Goal: Task Accomplishment & Management: Manage account settings

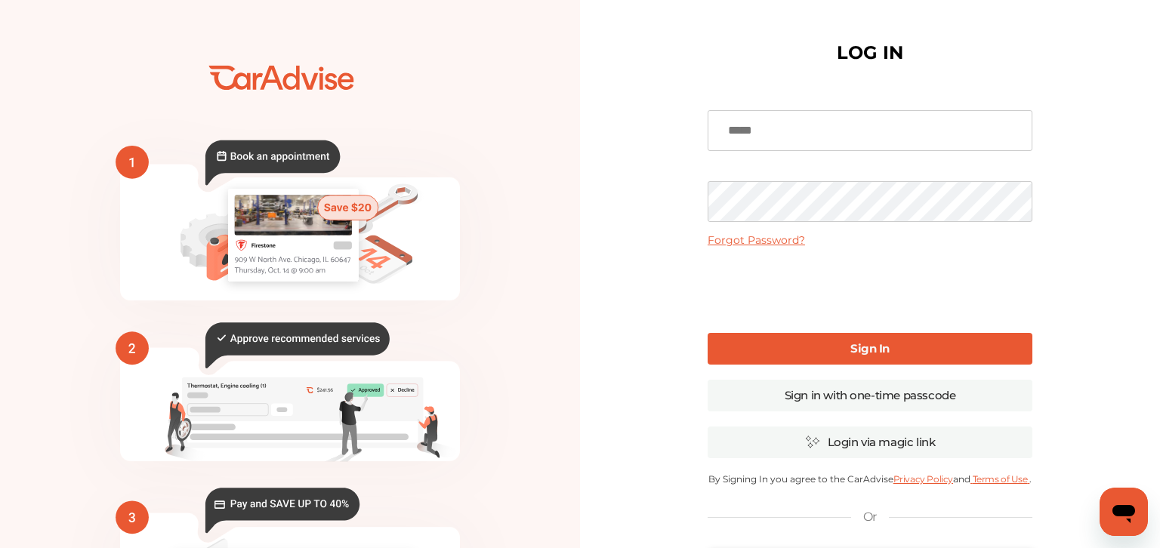
click at [735, 127] on input at bounding box center [869, 130] width 325 height 41
click at [735, 126] on input at bounding box center [869, 130] width 325 height 41
type input "**********"
click at [814, 337] on link "Sign In" at bounding box center [869, 349] width 325 height 32
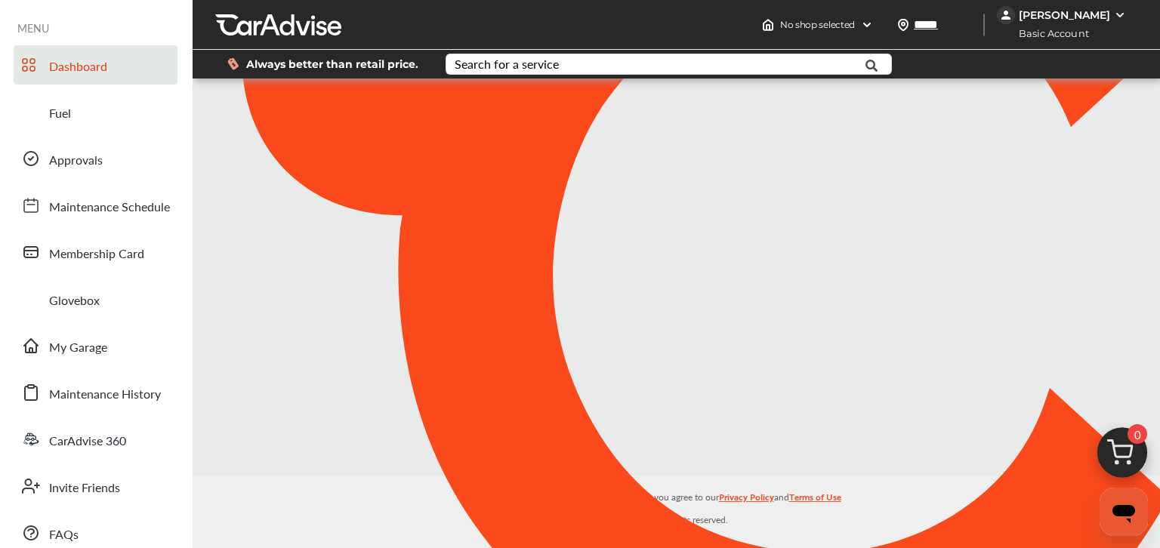
type input "*****"
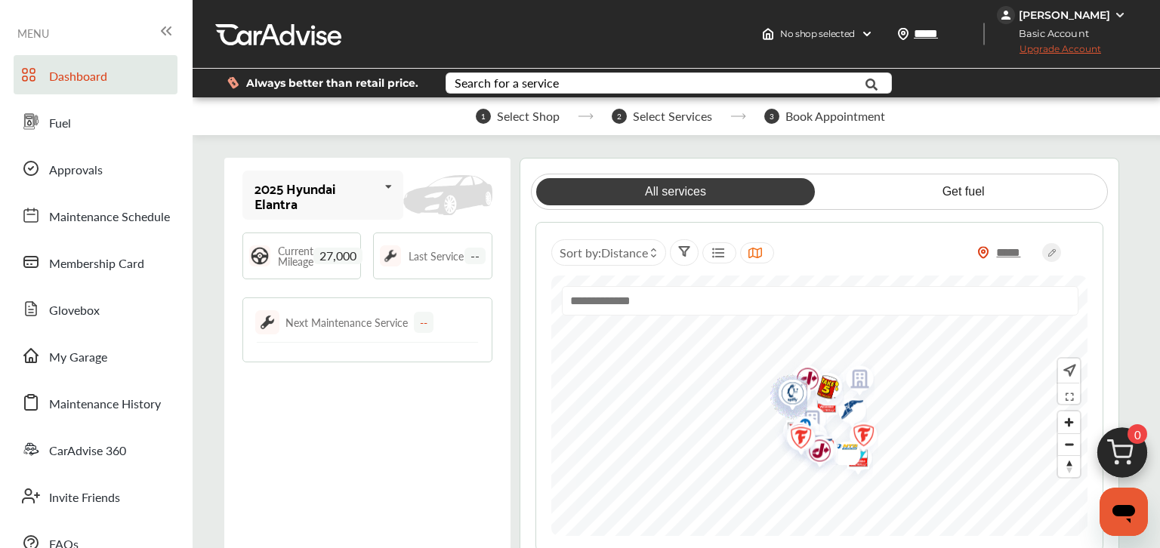
click at [278, 260] on span "Current Mileage" at bounding box center [295, 255] width 35 height 21
click at [270, 258] on div "Current Mileage 27,000" at bounding box center [301, 256] width 119 height 47
click at [260, 252] on img at bounding box center [259, 255] width 21 height 21
click at [374, 183] on div "2025 Hyundai Elantra" at bounding box center [316, 195] width 124 height 30
click at [433, 160] on div "2025 Hyundai Elantra 2025 Hyundai Elantra Current Mileage 27,000 Last Service -…" at bounding box center [367, 363] width 286 height 410
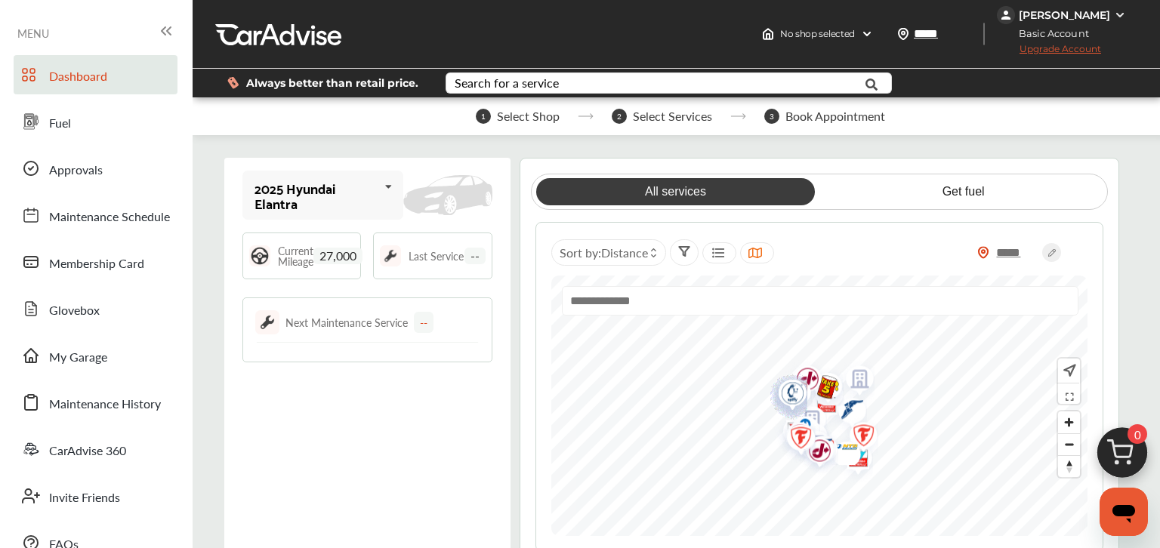
click at [343, 255] on span "27,000" at bounding box center [337, 256] width 49 height 17
drag, startPoint x: 331, startPoint y: 260, endPoint x: 395, endPoint y: 247, distance: 65.6
click at [395, 247] on div "Current Mileage 27,000 Last Service --" at bounding box center [367, 256] width 250 height 47
click at [306, 257] on span "Current Mileage" at bounding box center [295, 255] width 35 height 21
click at [93, 365] on span "My Garage" at bounding box center [78, 358] width 58 height 20
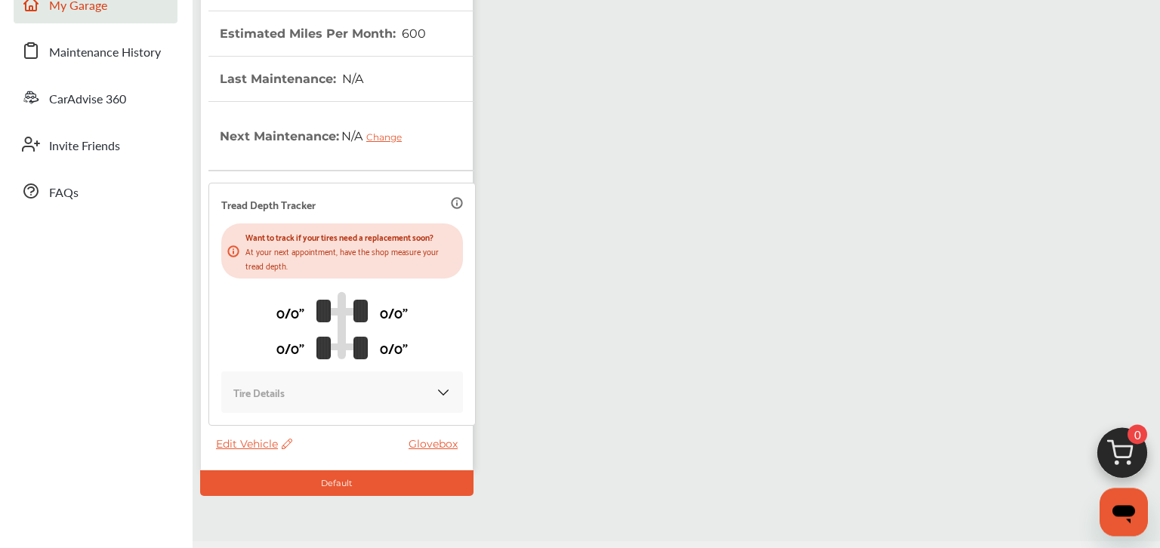
scroll to position [383, 0]
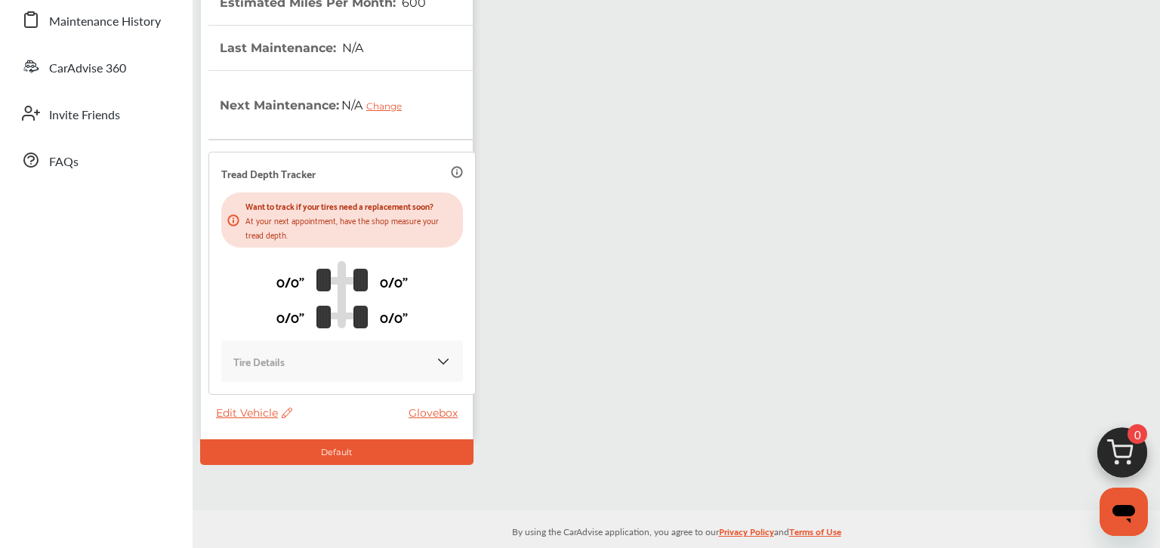
click at [254, 406] on span "Edit Vehicle" at bounding box center [254, 413] width 76 height 14
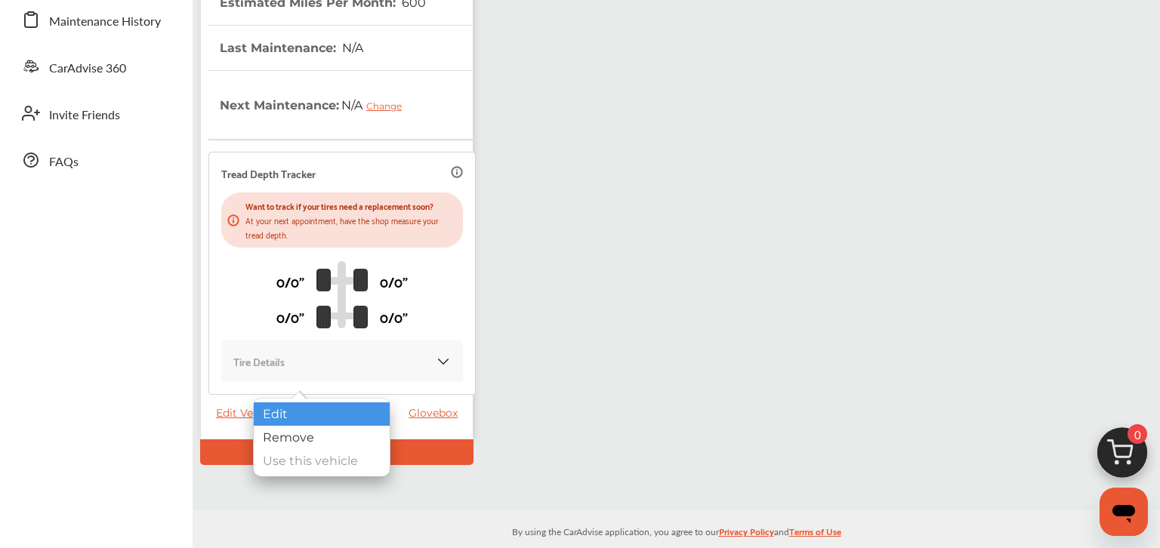
click at [314, 409] on div "Edit" at bounding box center [322, 413] width 136 height 23
select select "**"
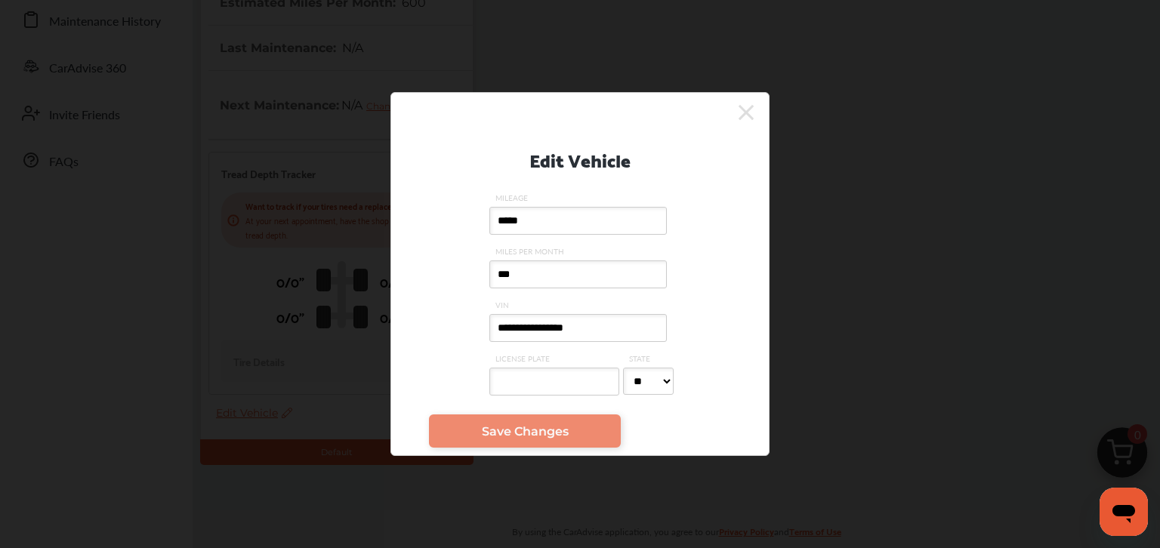
drag, startPoint x: 546, startPoint y: 227, endPoint x: 454, endPoint y: 237, distance: 91.9
click at [489, 235] on input "*****" at bounding box center [577, 221] width 177 height 28
drag, startPoint x: 524, startPoint y: 273, endPoint x: 445, endPoint y: 281, distance: 79.7
click at [489, 282] on input "***" at bounding box center [577, 274] width 177 height 28
type input "****"
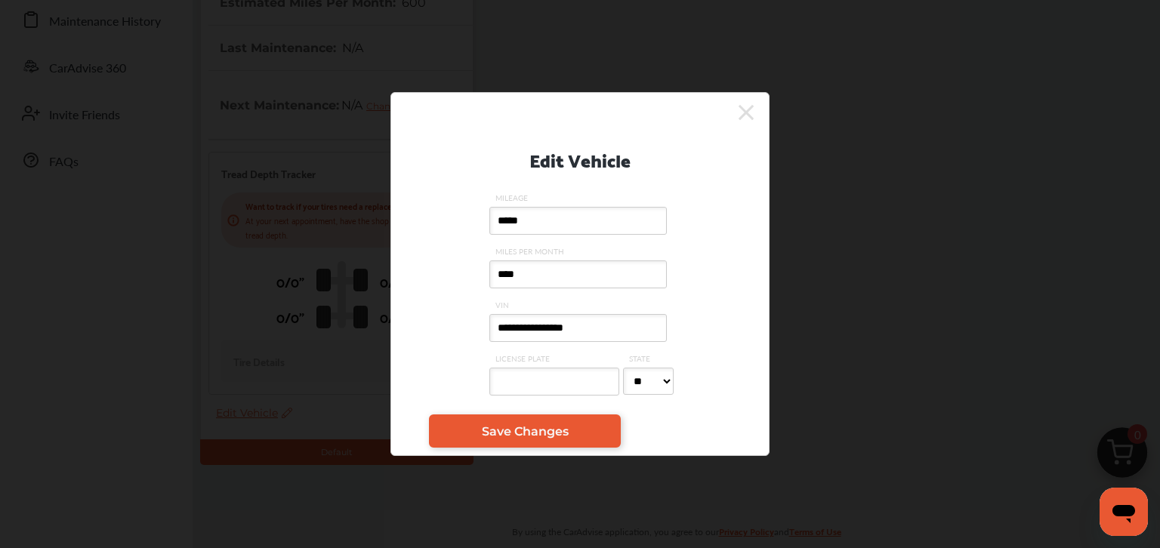
drag, startPoint x: 530, startPoint y: 219, endPoint x: 485, endPoint y: 217, distance: 45.4
click at [489, 217] on input "*****" at bounding box center [577, 221] width 177 height 28
type input "*****"
click at [584, 427] on link "Save Changes" at bounding box center [525, 430] width 192 height 33
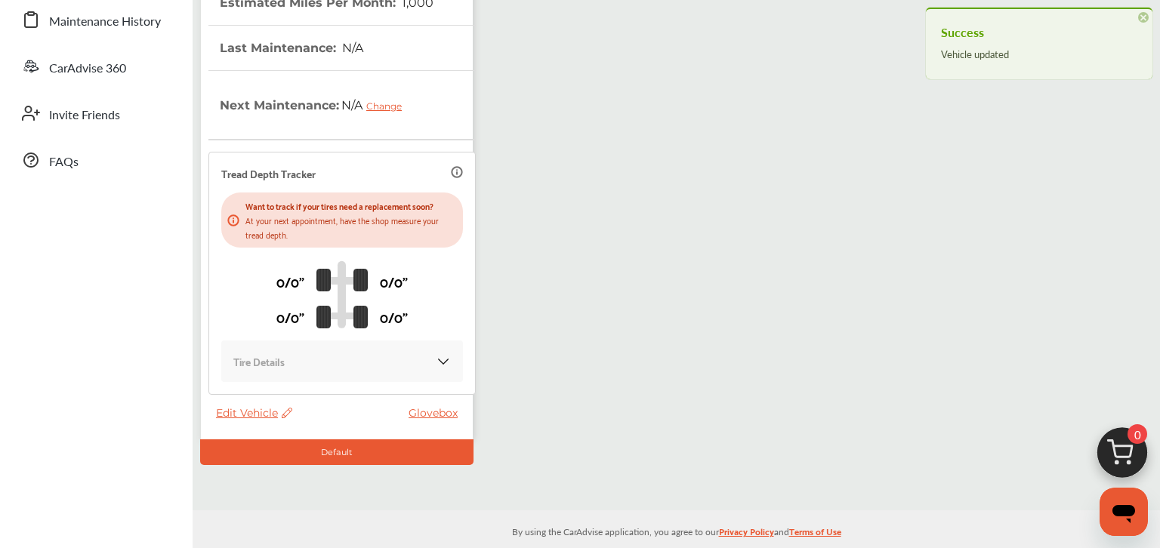
click at [411, 340] on div "Tire Details" at bounding box center [342, 361] width 242 height 42
click at [436, 354] on img at bounding box center [443, 361] width 15 height 15
click at [325, 324] on div "0/0" 0/0" 0/0" 0/0"" at bounding box center [342, 294] width 242 height 93
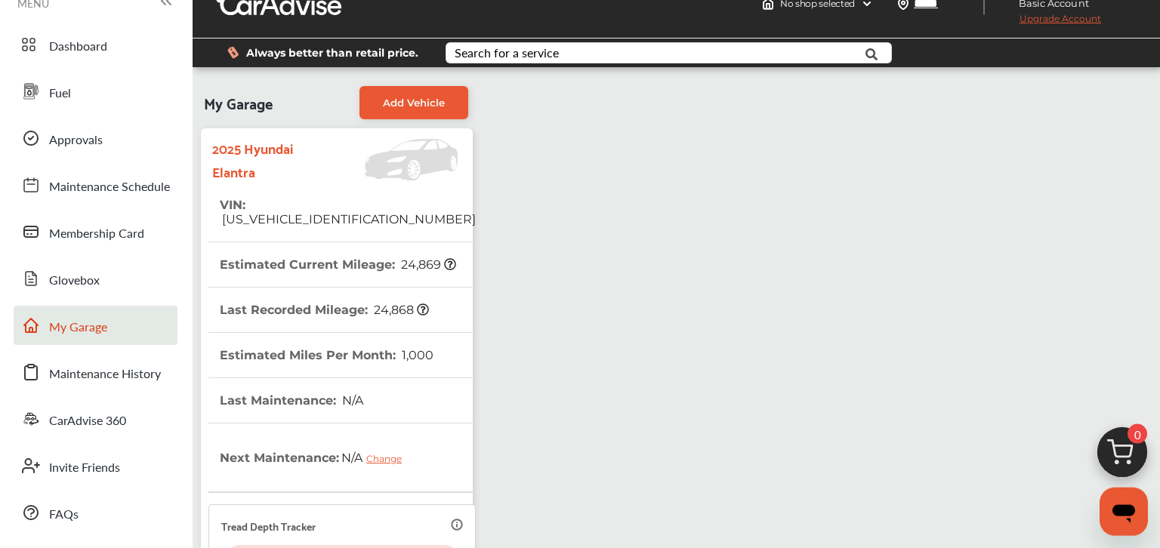
scroll to position [0, 0]
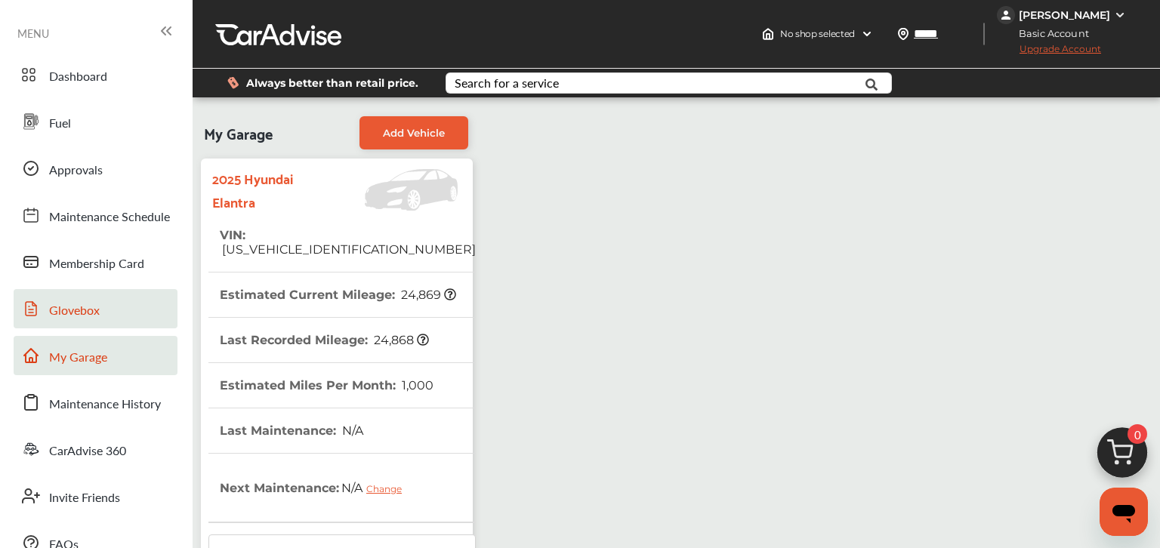
click at [96, 310] on span "Glovebox" at bounding box center [74, 311] width 51 height 20
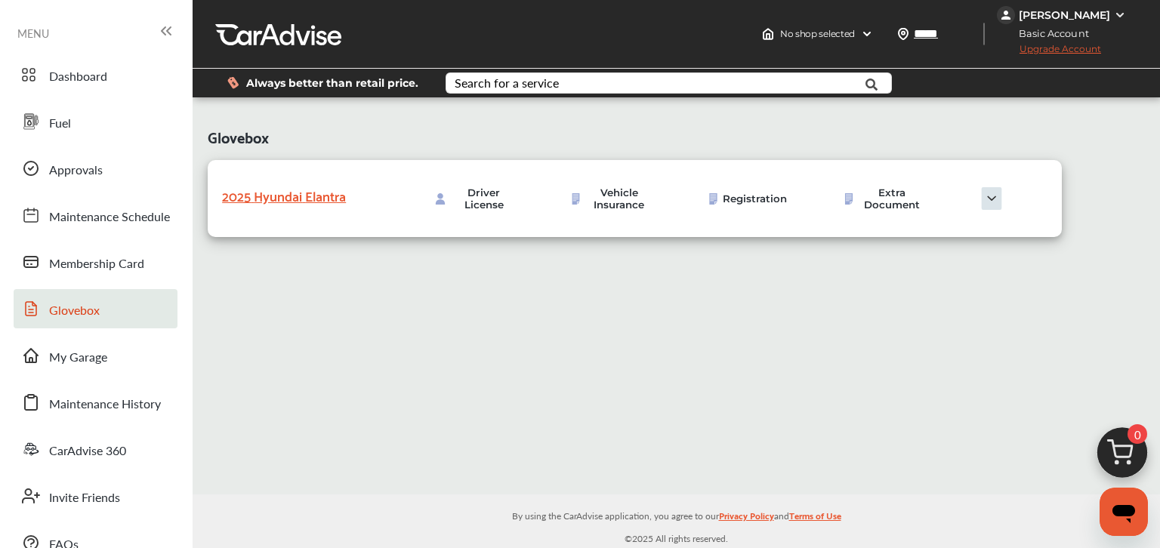
click at [611, 201] on span "Vehicle Insurance" at bounding box center [619, 198] width 70 height 24
drag, startPoint x: 1002, startPoint y: 205, endPoint x: 981, endPoint y: 192, distance: 24.1
click at [998, 204] on img at bounding box center [990, 198] width 75 height 23
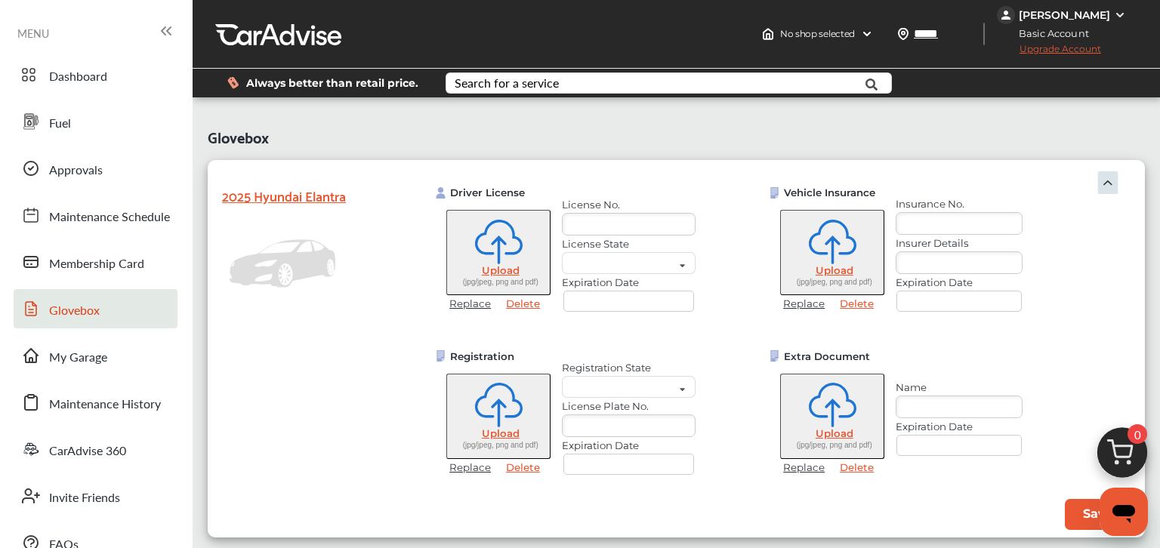
click at [981, 192] on div "Vehicle Insurance Upload (jpg/jpeg, png and pdf) Replace Delete Insurance No. I…" at bounding box center [909, 253] width 281 height 134
click at [965, 227] on input "text" at bounding box center [958, 223] width 127 height 23
click at [669, 390] on input "text" at bounding box center [642, 391] width 159 height 29
click at [730, 307] on div "Driver License Upload (jpg/jpeg, png and pdf) Replace Delete License No. Licens…" at bounding box center [782, 335] width 748 height 351
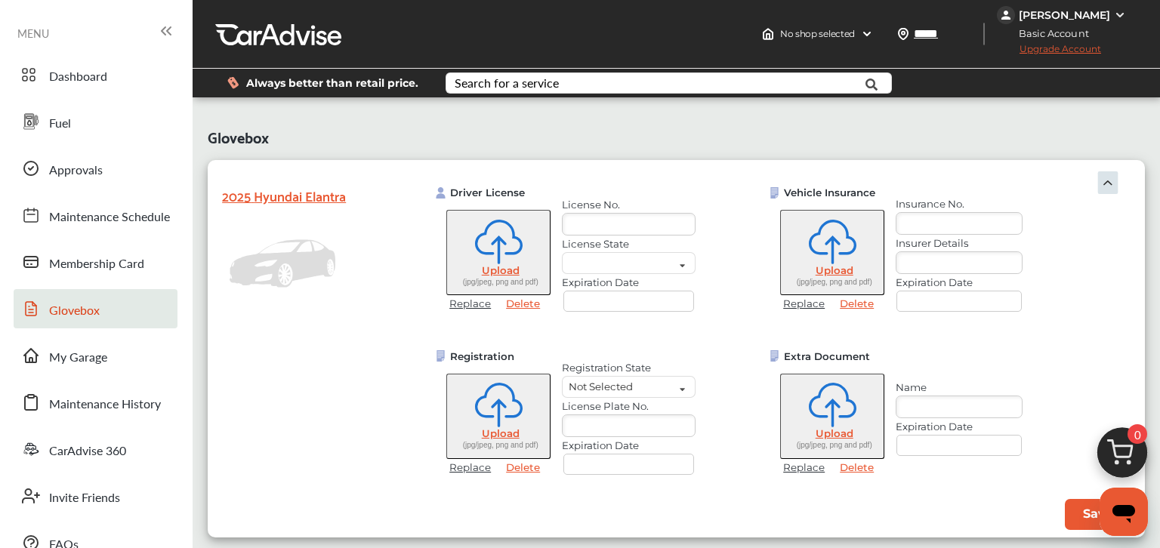
scroll to position [2, 0]
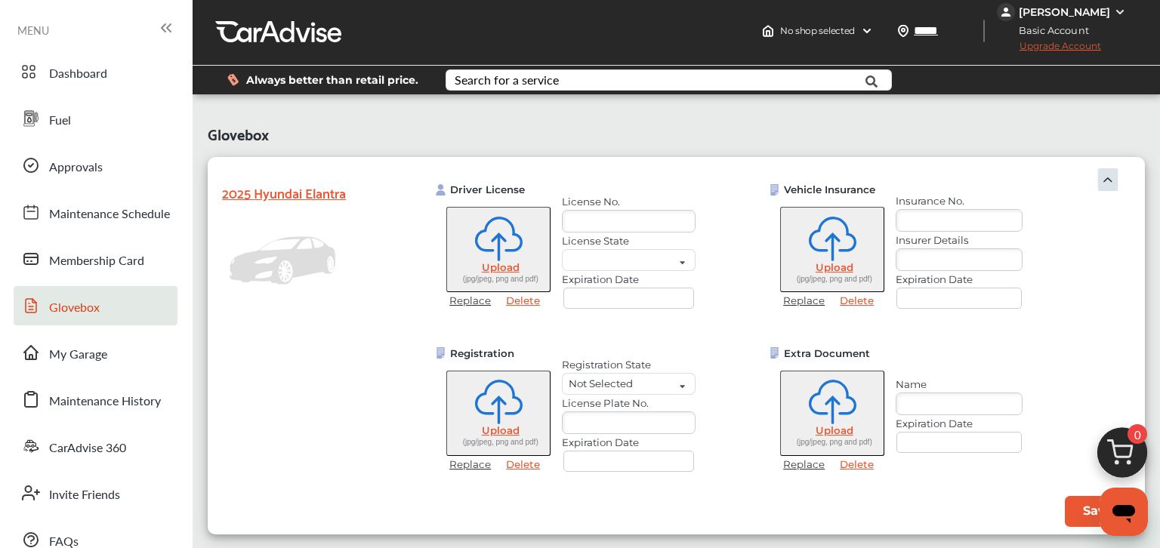
click at [923, 222] on input "text" at bounding box center [958, 220] width 127 height 23
click at [917, 217] on input "text" at bounding box center [958, 220] width 127 height 23
click at [946, 222] on input "text" at bounding box center [958, 220] width 127 height 23
type input "*"
click at [97, 356] on span "My Garage" at bounding box center [78, 355] width 58 height 20
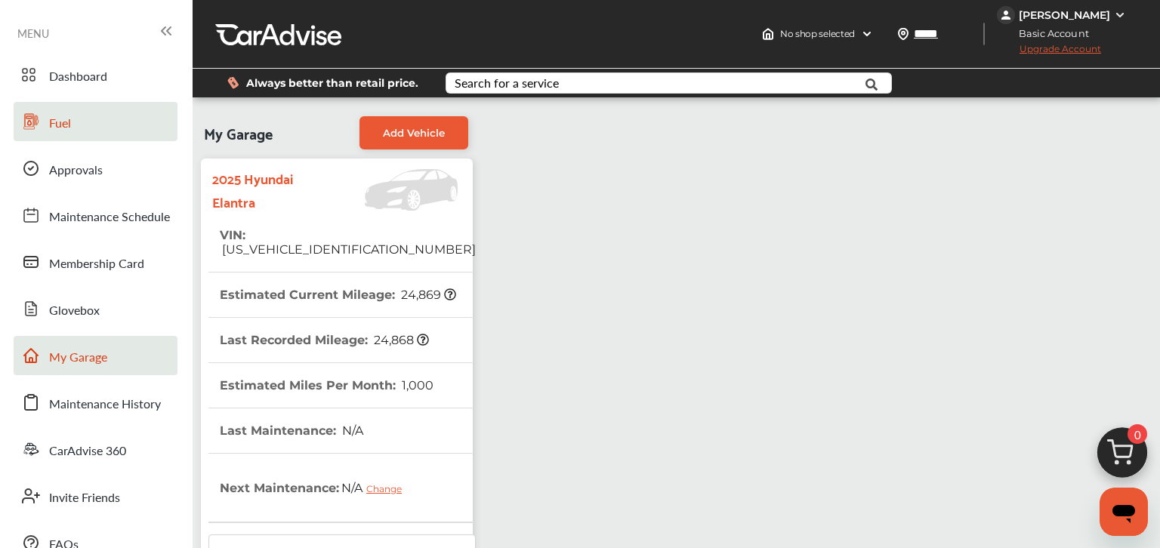
click at [68, 118] on span "Fuel" at bounding box center [60, 124] width 22 height 20
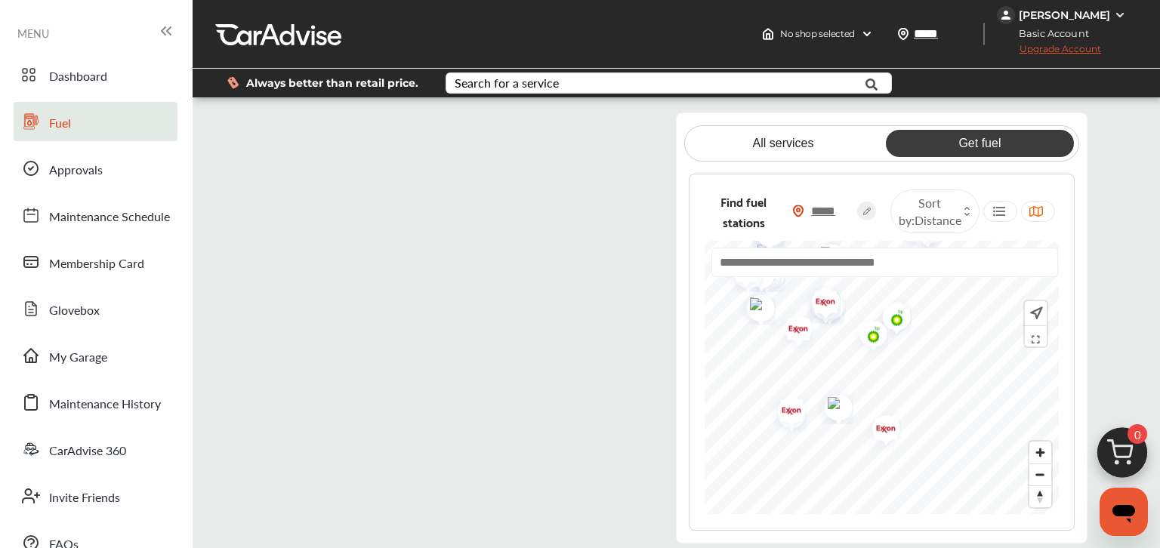
click at [886, 424] on img "Map marker" at bounding box center [881, 431] width 40 height 48
click at [784, 405] on img "Map marker" at bounding box center [786, 413] width 40 height 48
click at [818, 146] on link "All services" at bounding box center [783, 143] width 188 height 27
